Goal: Navigation & Orientation: Understand site structure

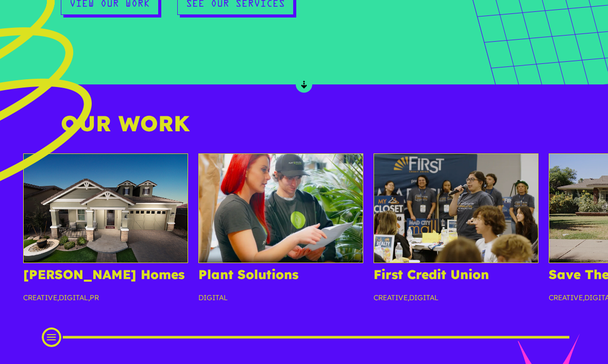
scroll to position [827, 0]
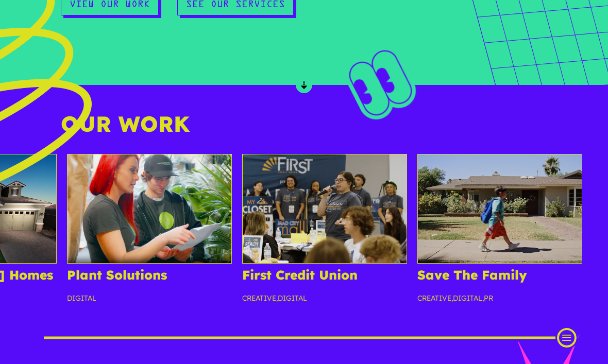
click at [502, 228] on img at bounding box center [499, 209] width 165 height 110
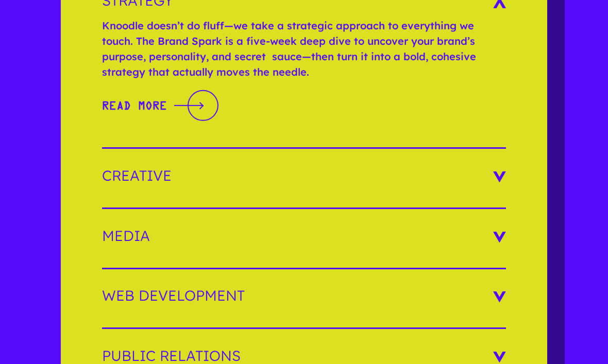
scroll to position [1590, 0]
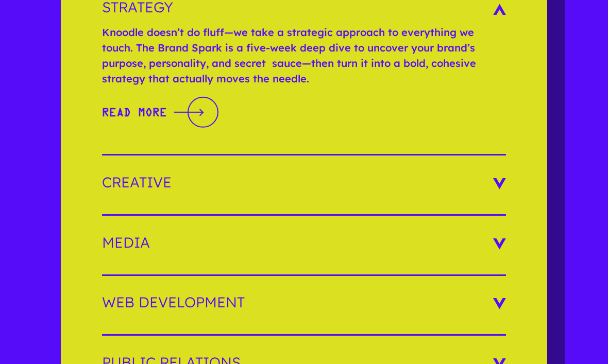
click at [498, 177] on h3 "Creative" at bounding box center [304, 183] width 404 height 14
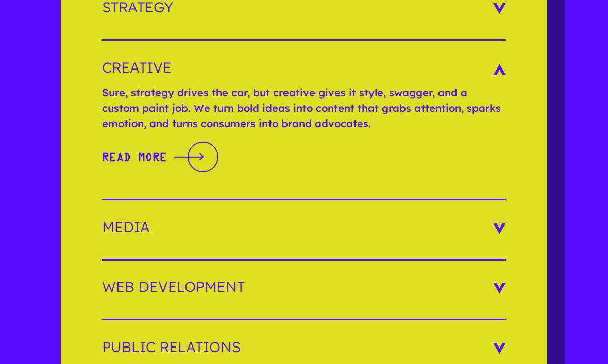
click at [219, 146] on div at bounding box center [203, 156] width 31 height 31
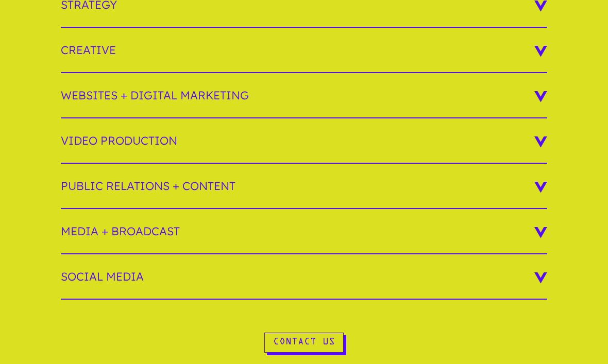
scroll to position [313, 0]
click at [535, 173] on h3 "Public Relations + Content" at bounding box center [304, 186] width 486 height 45
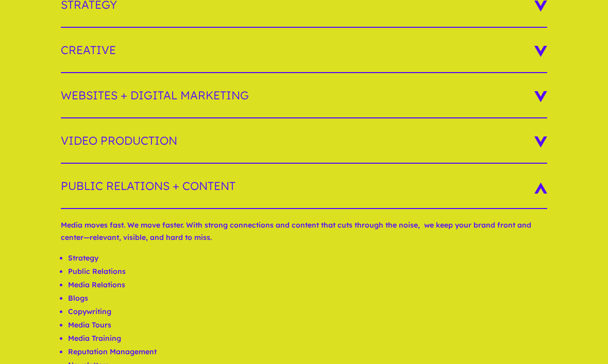
click at [110, 292] on li "Blogs" at bounding box center [307, 298] width 479 height 13
click at [116, 278] on li "Media Relations" at bounding box center [307, 284] width 479 height 13
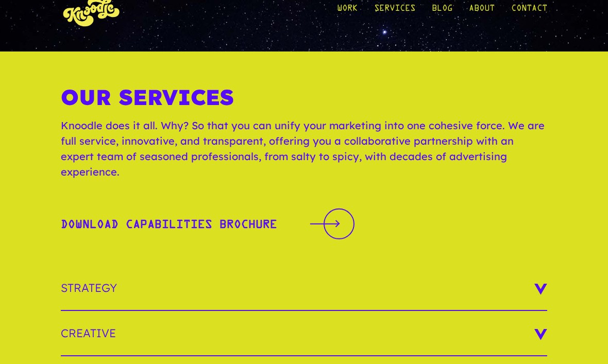
scroll to position [0, 0]
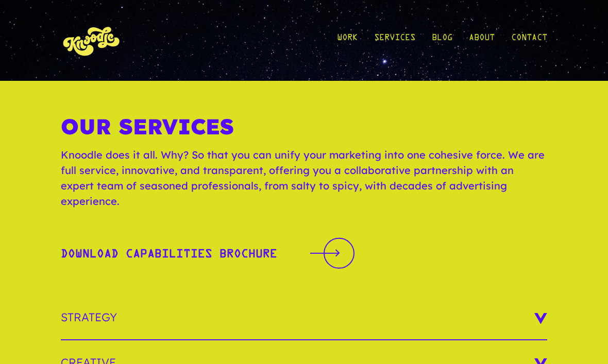
click at [354, 34] on link "Work" at bounding box center [347, 40] width 21 height 48
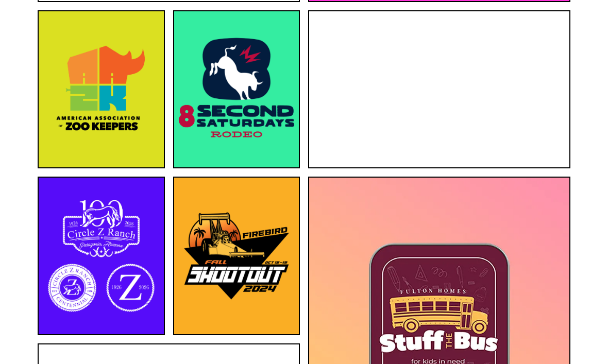
scroll to position [956, 0]
click at [120, 230] on img at bounding box center [101, 256] width 125 height 157
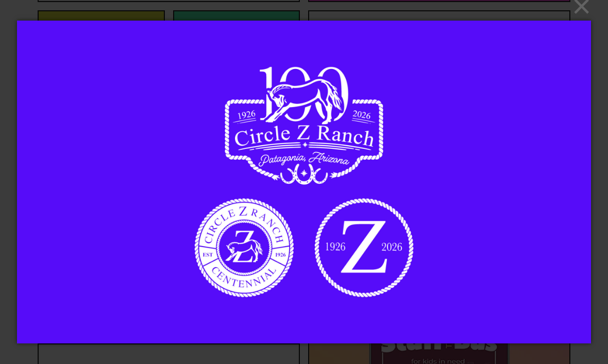
click at [587, 18] on button "×" at bounding box center [307, 6] width 575 height 23
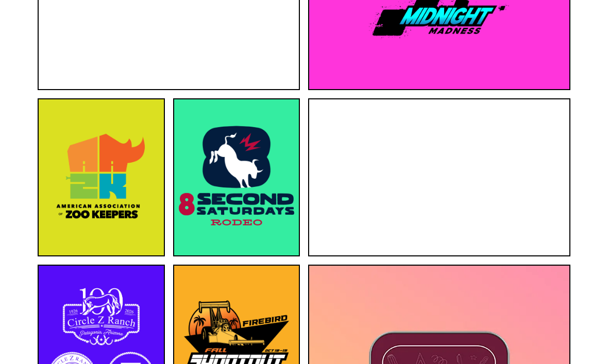
scroll to position [867, 0]
